Goal: Navigation & Orientation: Understand site structure

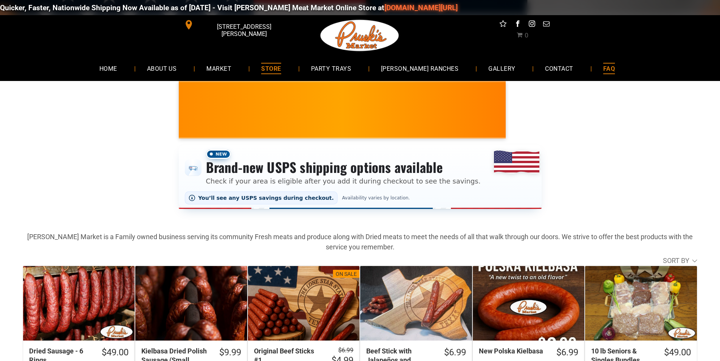
click at [592, 70] on link "FAQ" at bounding box center [609, 68] width 34 height 20
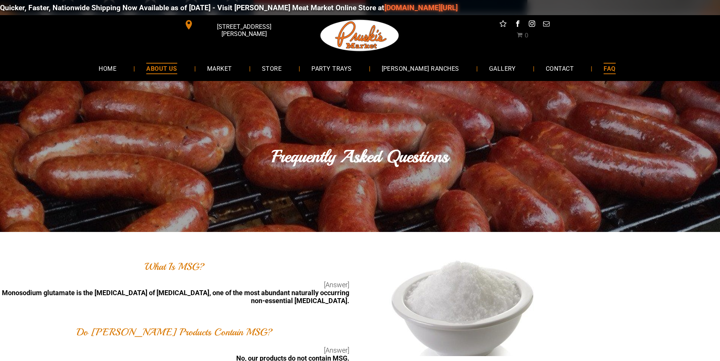
click at [163, 63] on span "ABOUT US" at bounding box center [161, 68] width 31 height 11
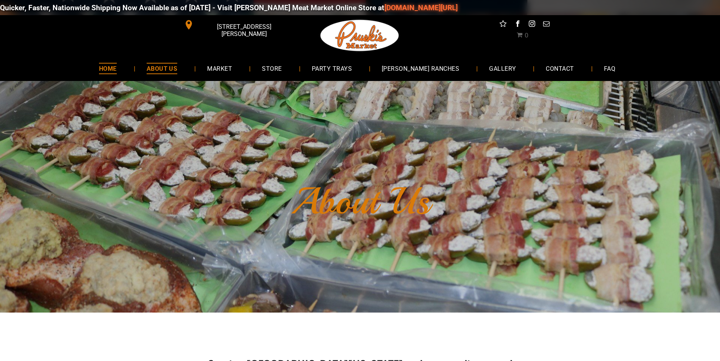
click at [118, 60] on link "HOME" at bounding box center [108, 68] width 40 height 20
